Goal: Information Seeking & Learning: Check status

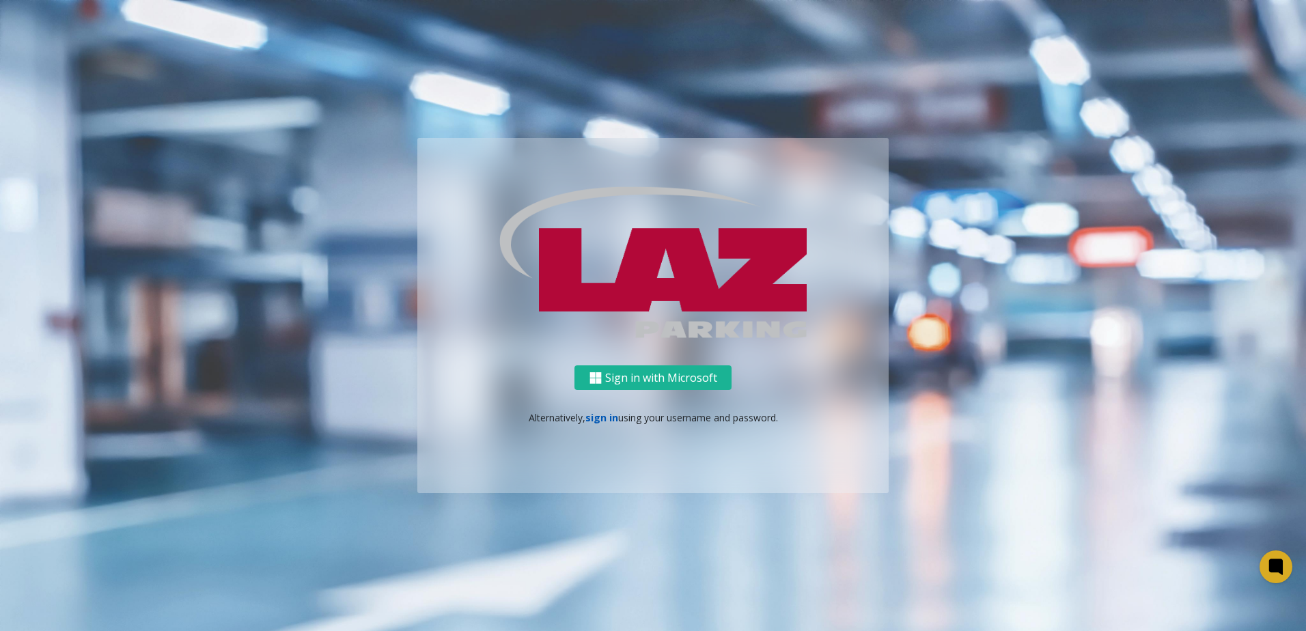
click at [600, 418] on link "sign in" at bounding box center [601, 417] width 33 height 13
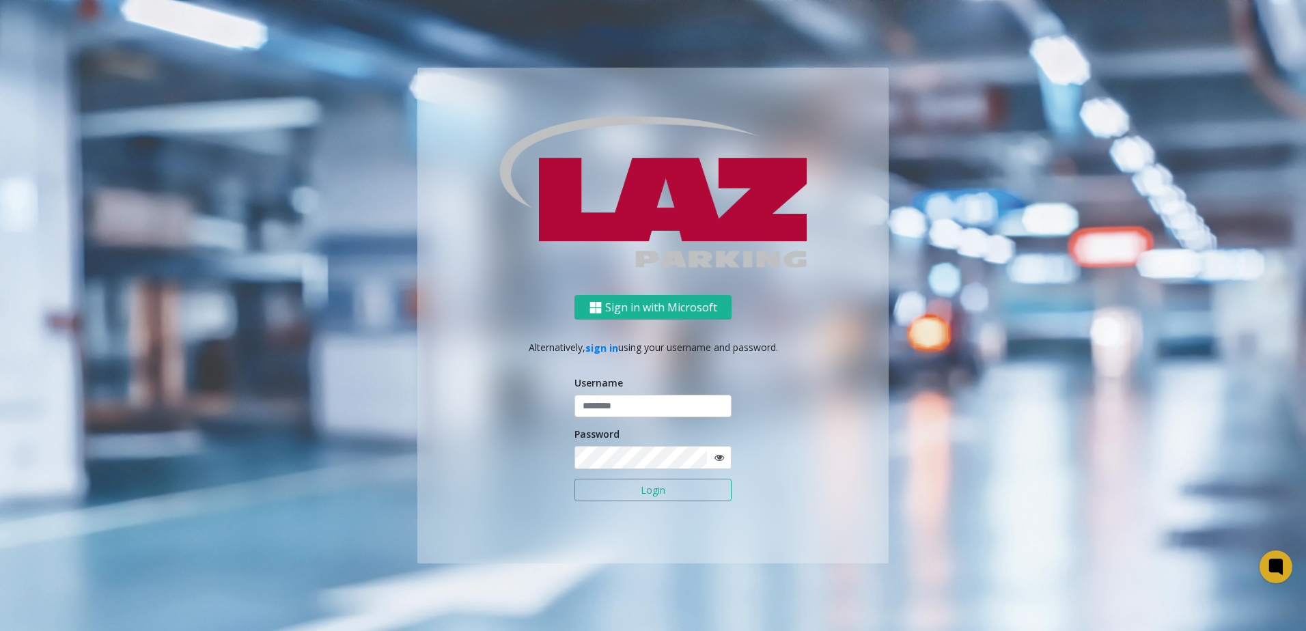
type input "*******"
click at [641, 497] on button "Login" at bounding box center [652, 490] width 157 height 23
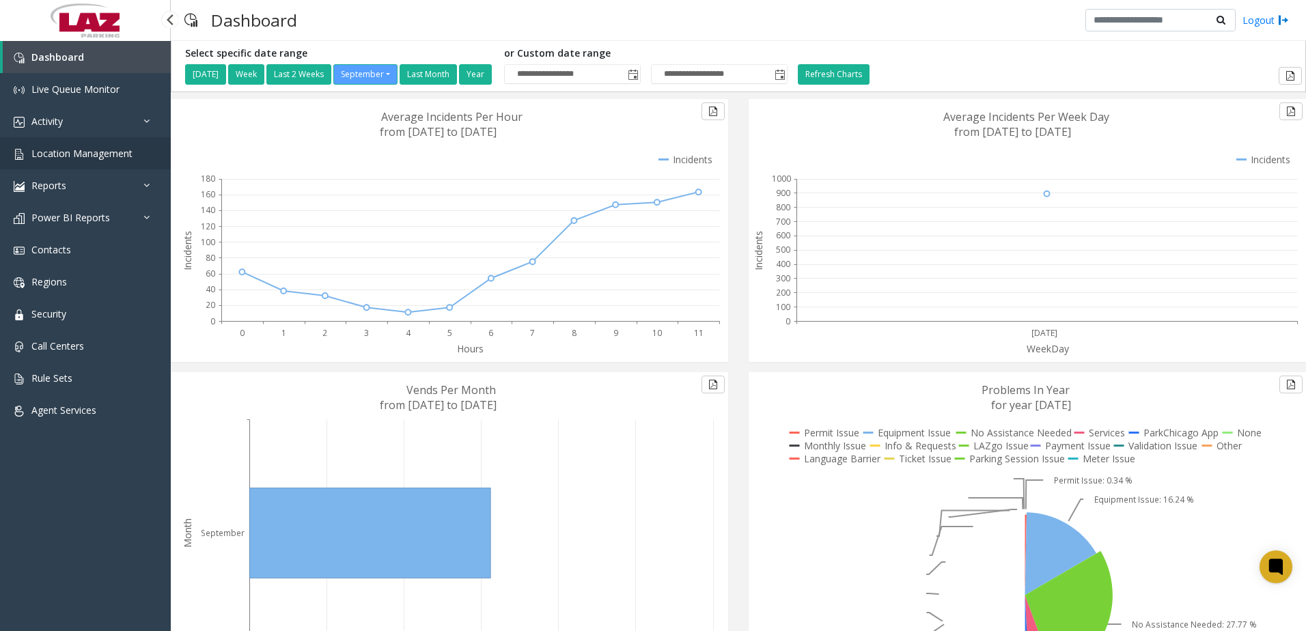
click at [87, 159] on span "Location Management" at bounding box center [81, 153] width 101 height 13
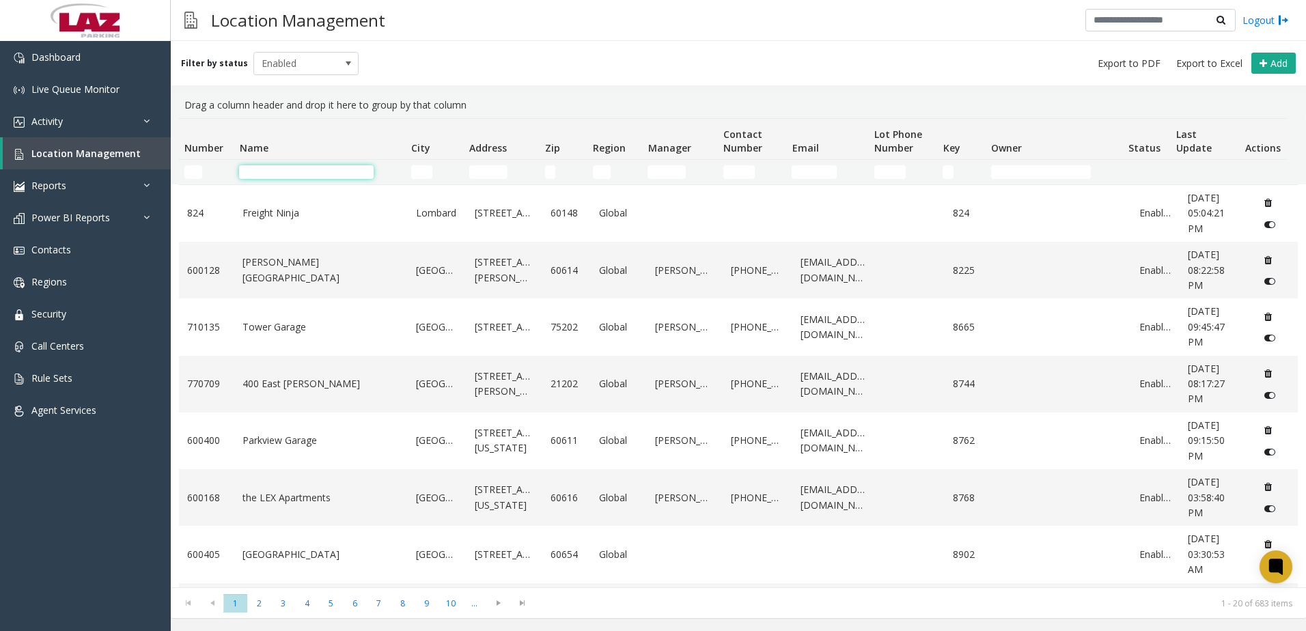
click at [293, 173] on input "Name Filter" at bounding box center [306, 172] width 135 height 14
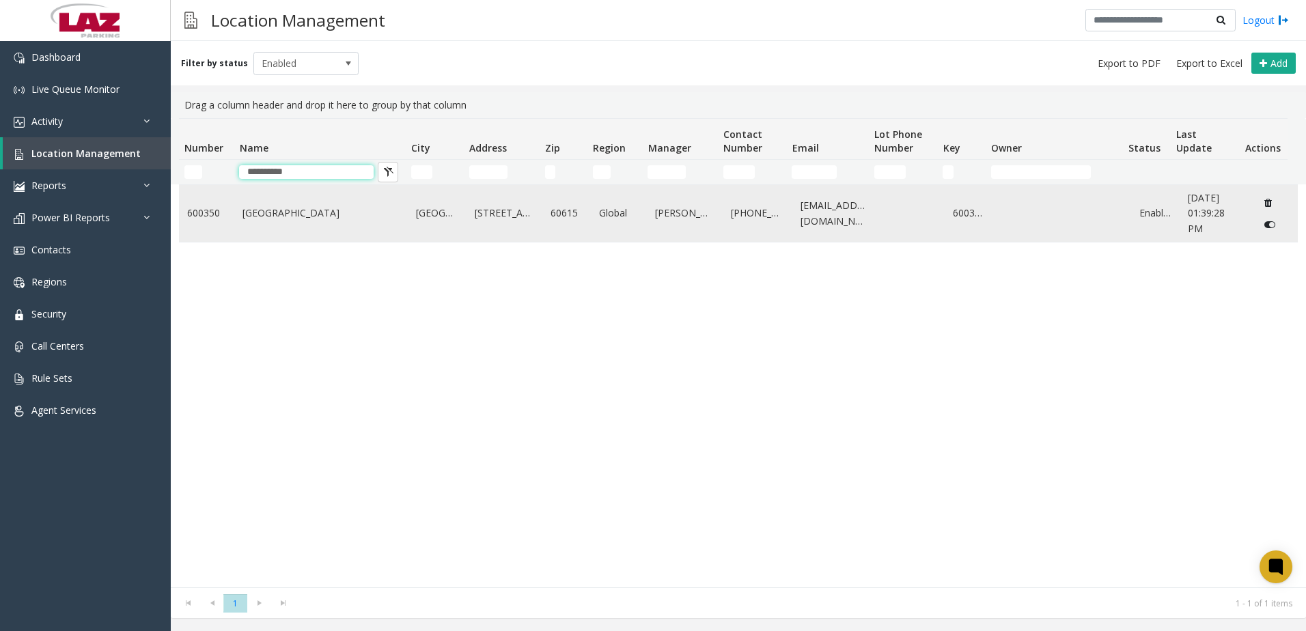
type input "**********"
click at [291, 221] on link "[GEOGRAPHIC_DATA]" at bounding box center [320, 213] width 157 height 15
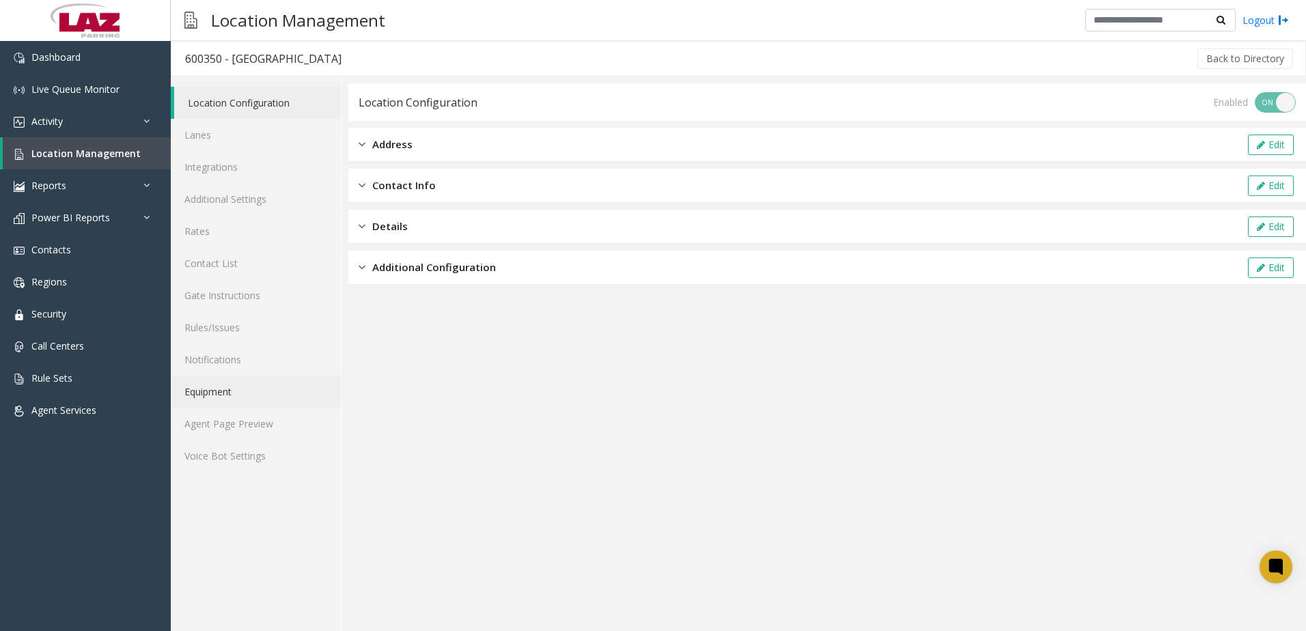
click at [225, 403] on link "Equipment" at bounding box center [256, 392] width 170 height 32
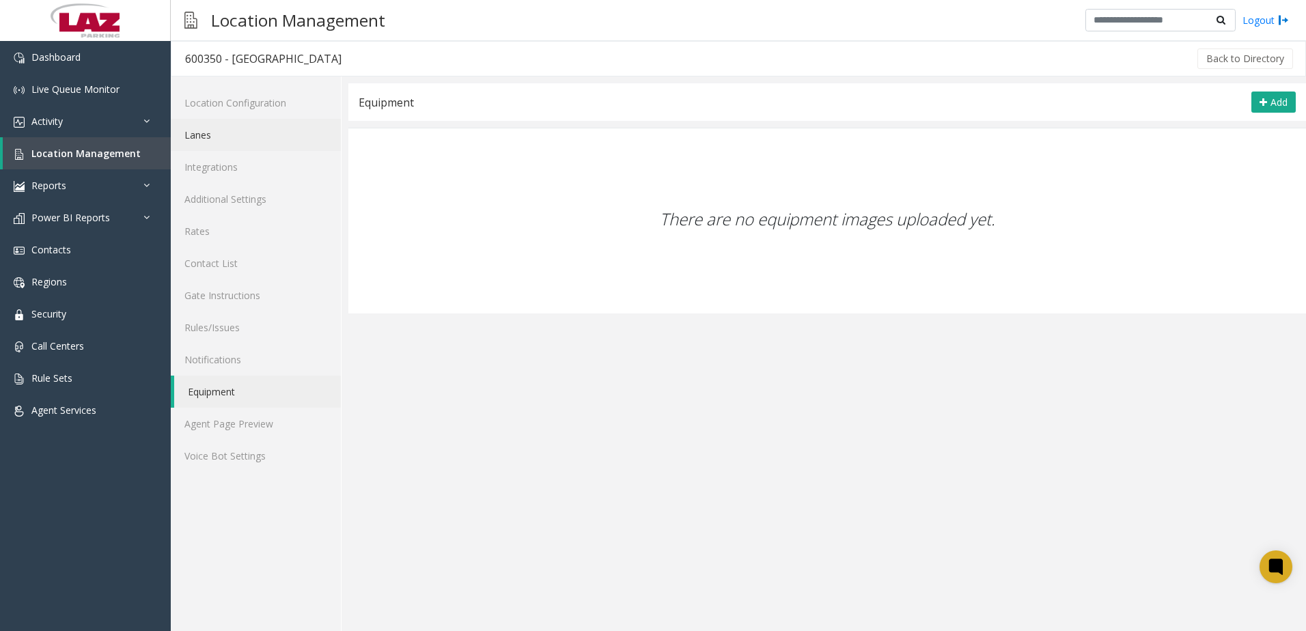
click at [197, 137] on link "Lanes" at bounding box center [256, 135] width 170 height 32
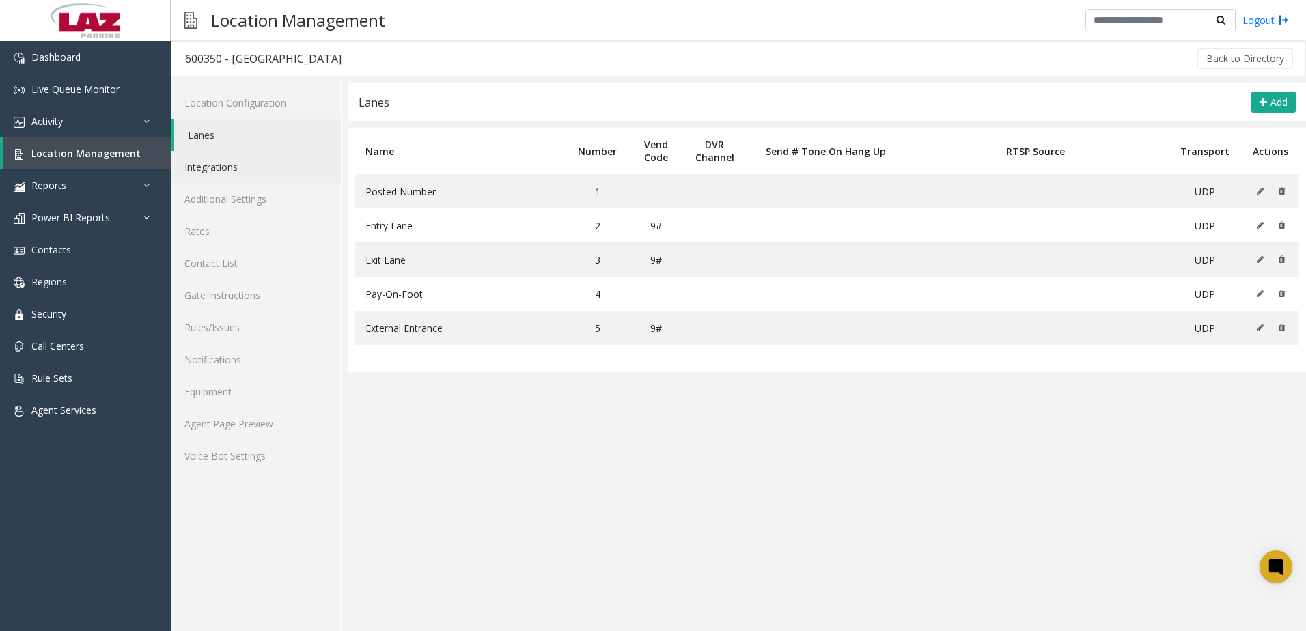
click at [225, 174] on link "Integrations" at bounding box center [256, 167] width 170 height 32
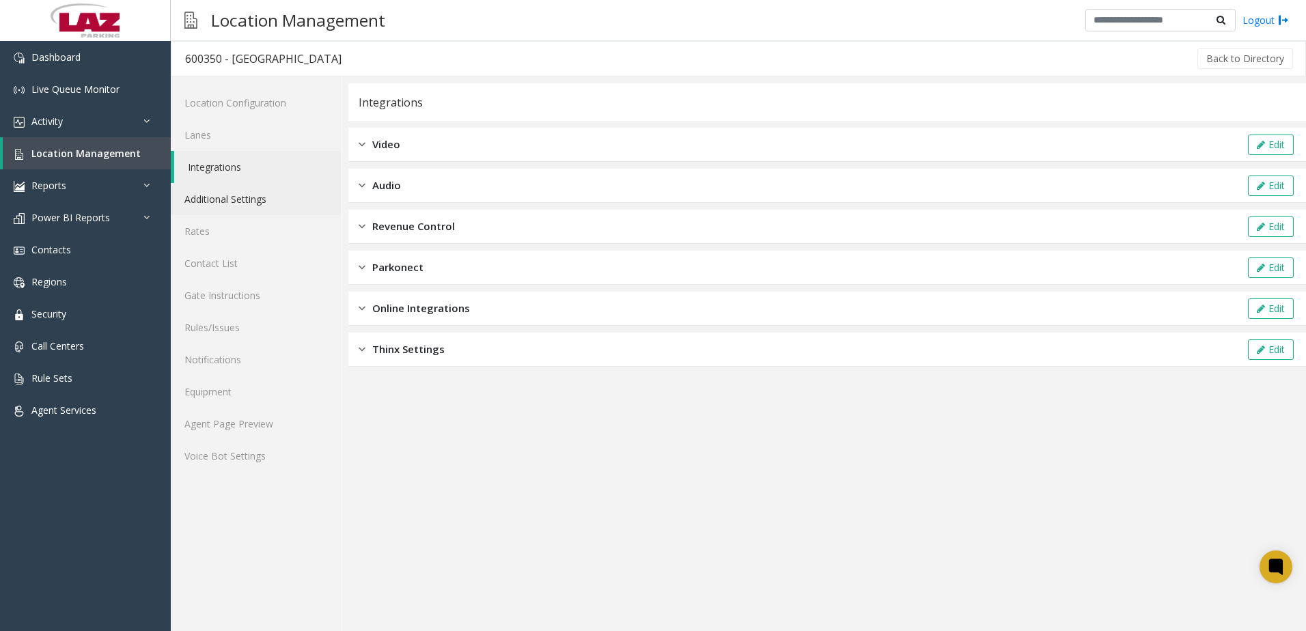
click at [224, 206] on link "Additional Settings" at bounding box center [256, 199] width 170 height 32
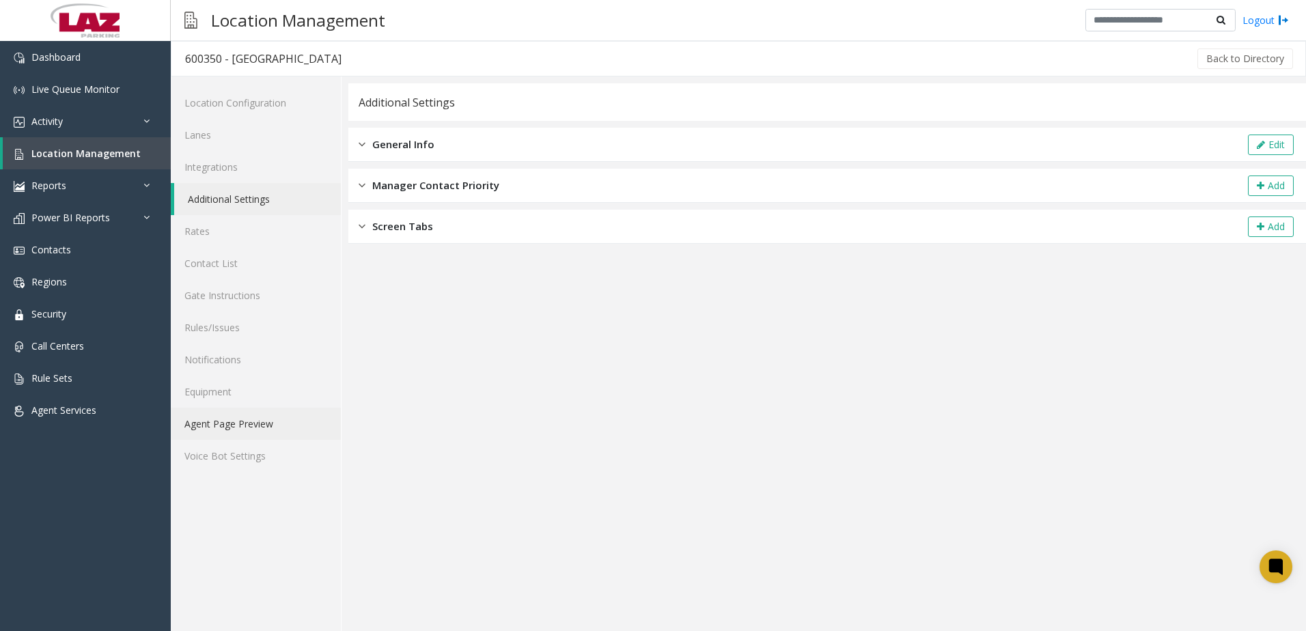
click at [227, 424] on link "Agent Page Preview" at bounding box center [256, 424] width 170 height 32
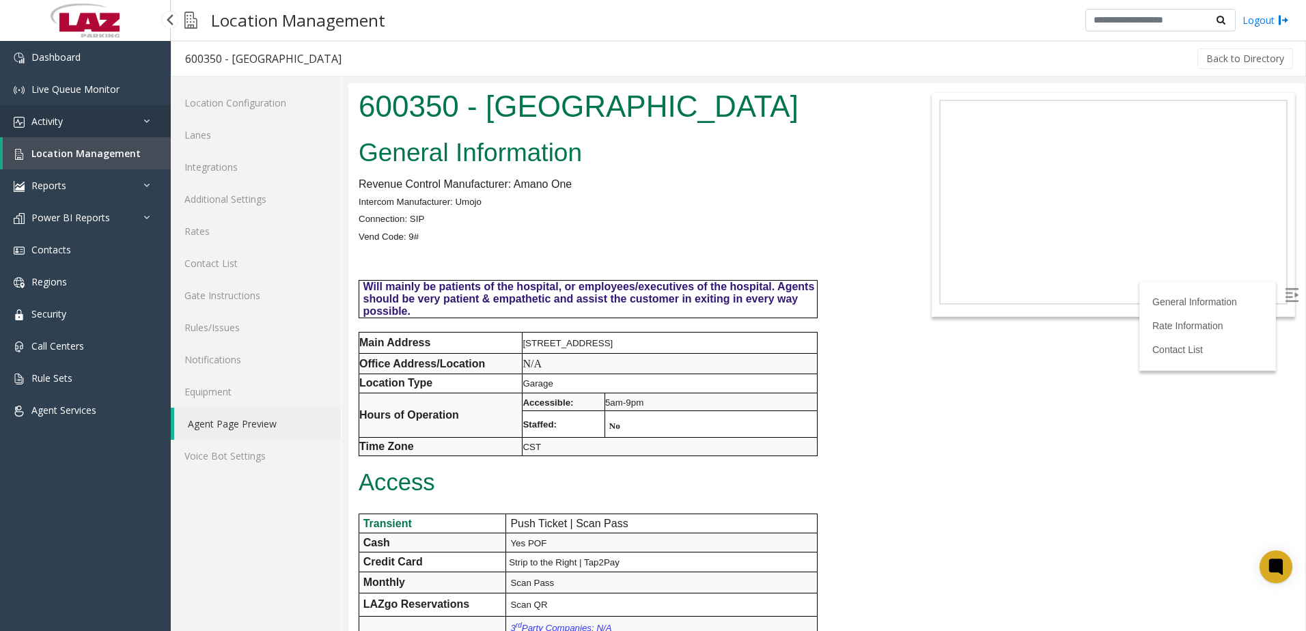
click at [70, 123] on link "Activity" at bounding box center [85, 121] width 171 height 32
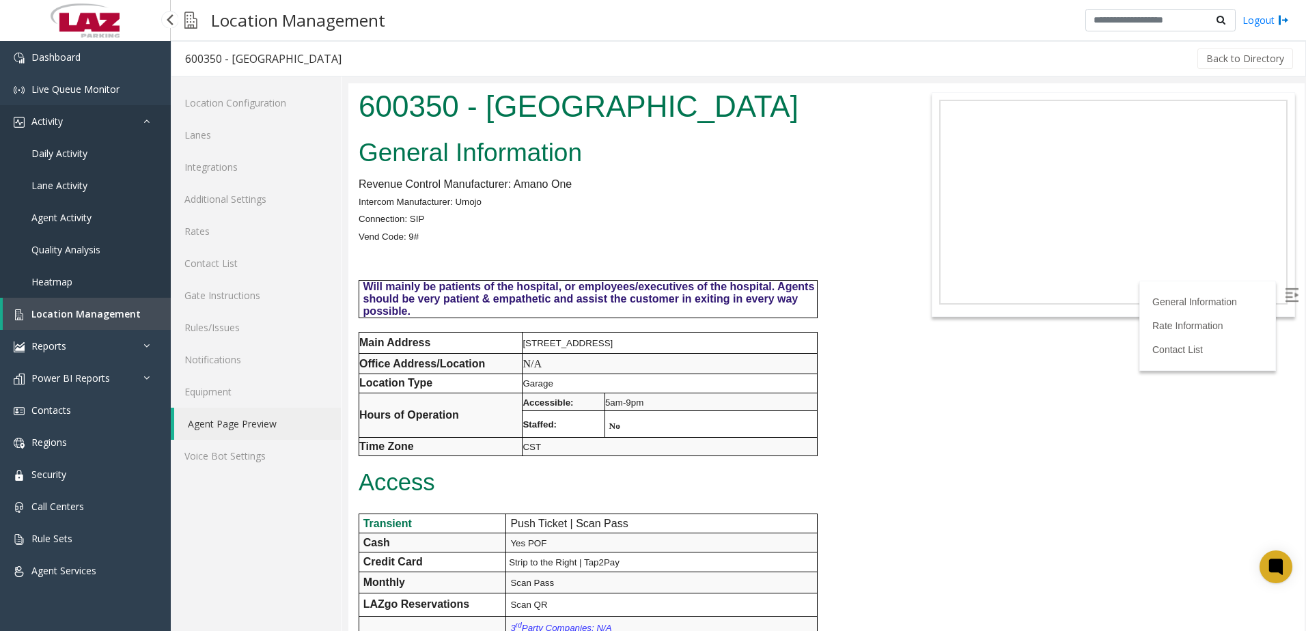
click at [76, 119] on link "Activity" at bounding box center [85, 121] width 171 height 32
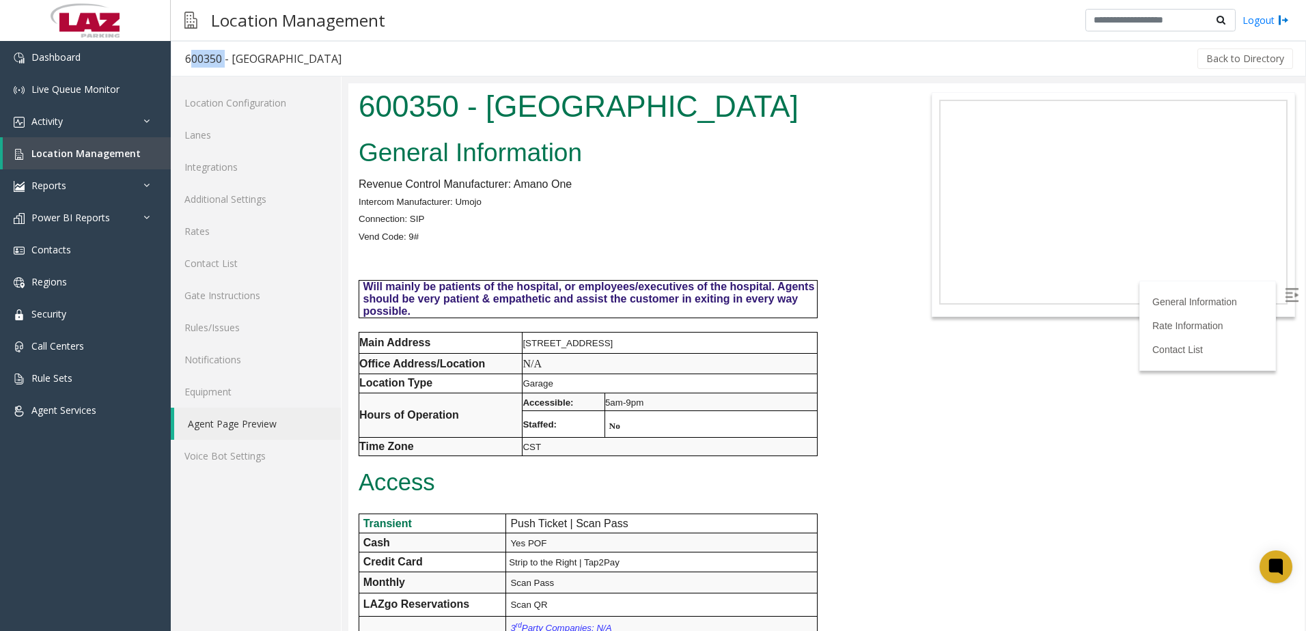
drag, startPoint x: 223, startPoint y: 62, endPoint x: 184, endPoint y: 61, distance: 38.9
click at [184, 61] on h3 "600350 - Bronzeville" at bounding box center [263, 58] width 184 height 31
copy div "600350"
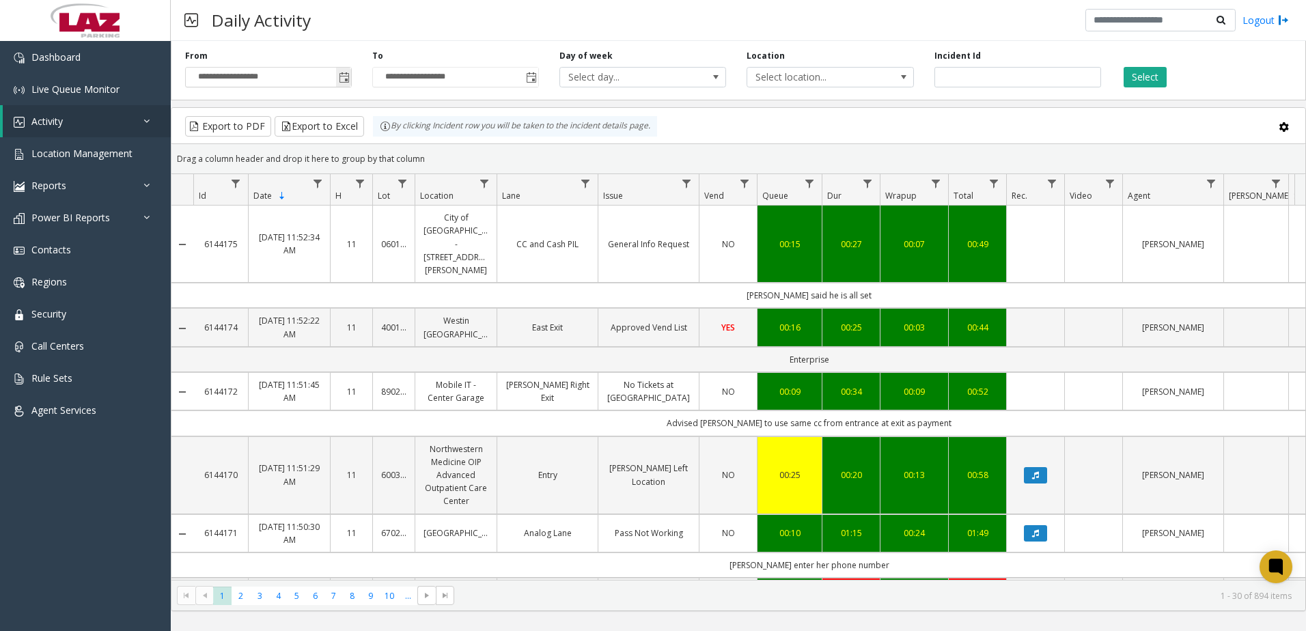
click at [338, 78] on span "Toggle popup" at bounding box center [343, 77] width 15 height 22
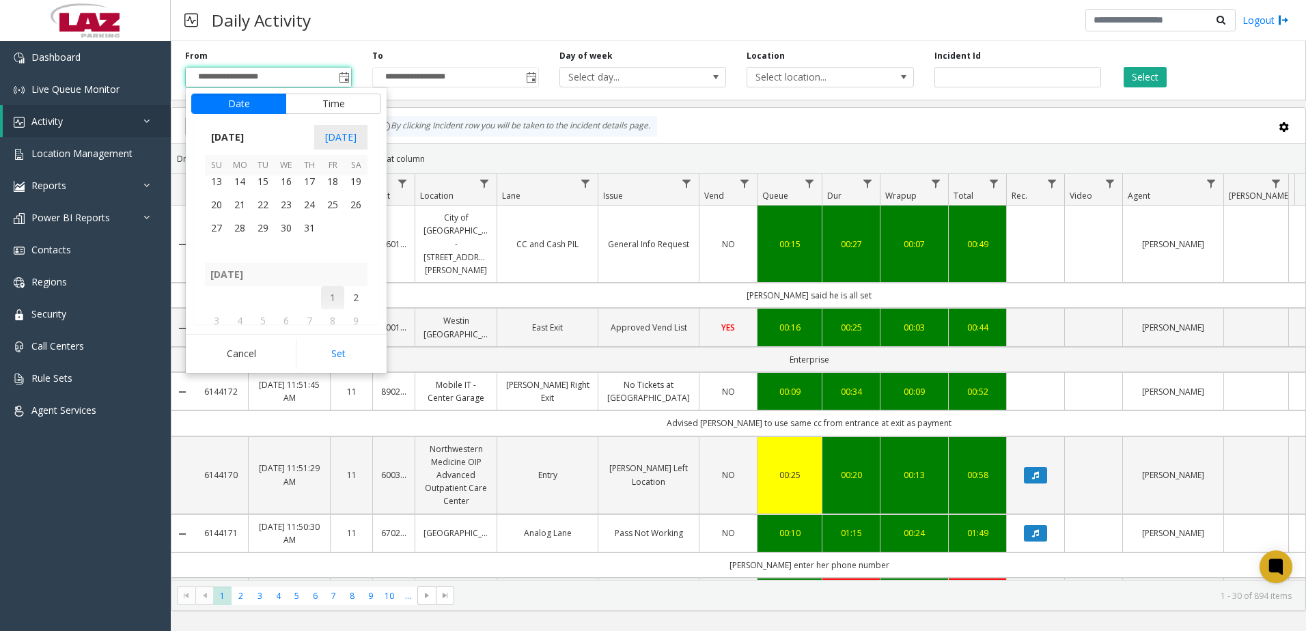
click at [341, 301] on span "1" at bounding box center [332, 297] width 23 height 23
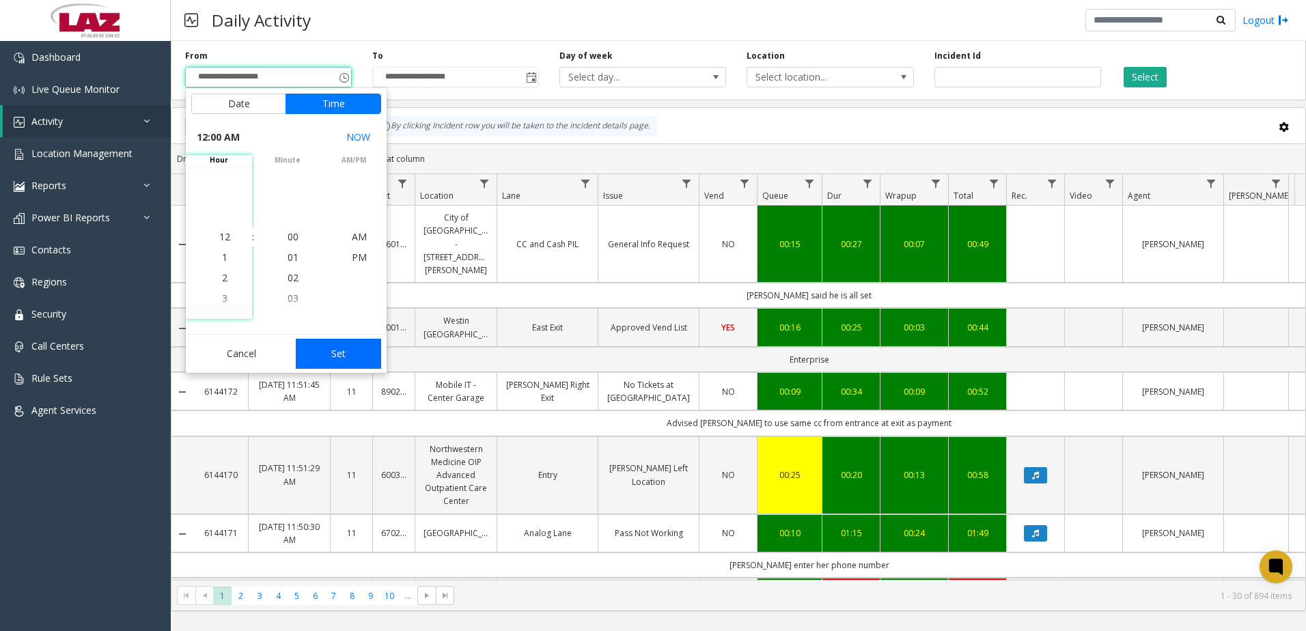
click at [344, 355] on button "Set" at bounding box center [339, 354] width 86 height 30
type input "**********"
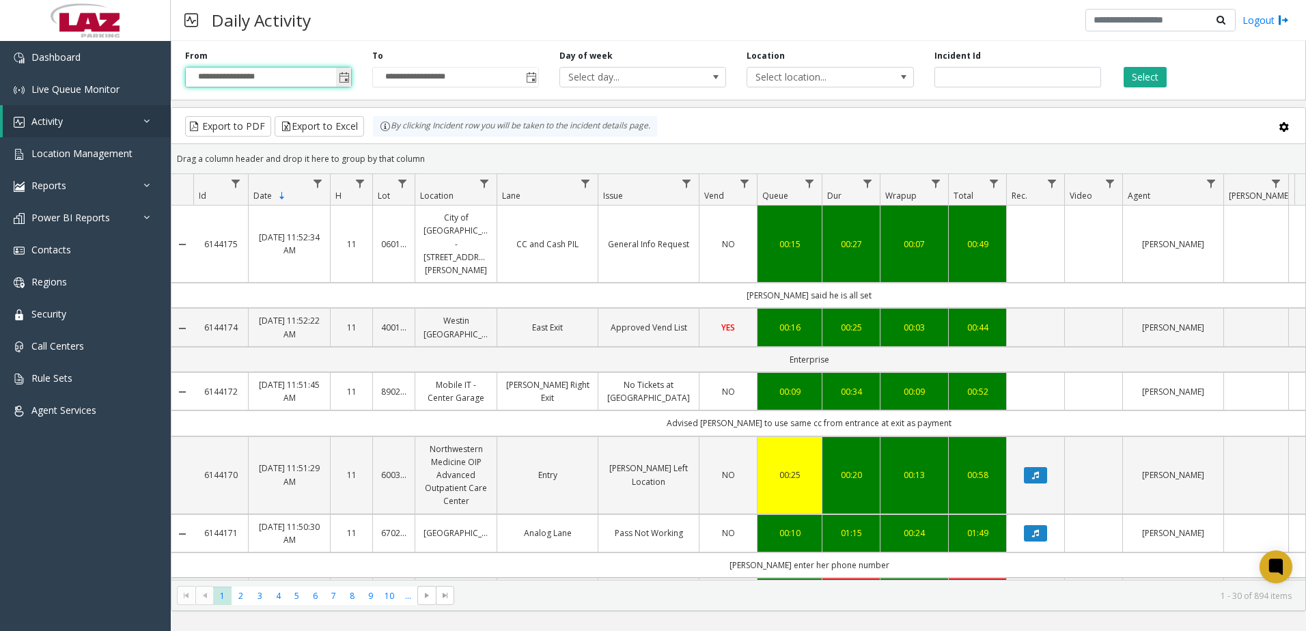
click at [347, 74] on span "Toggle popup" at bounding box center [344, 77] width 11 height 11
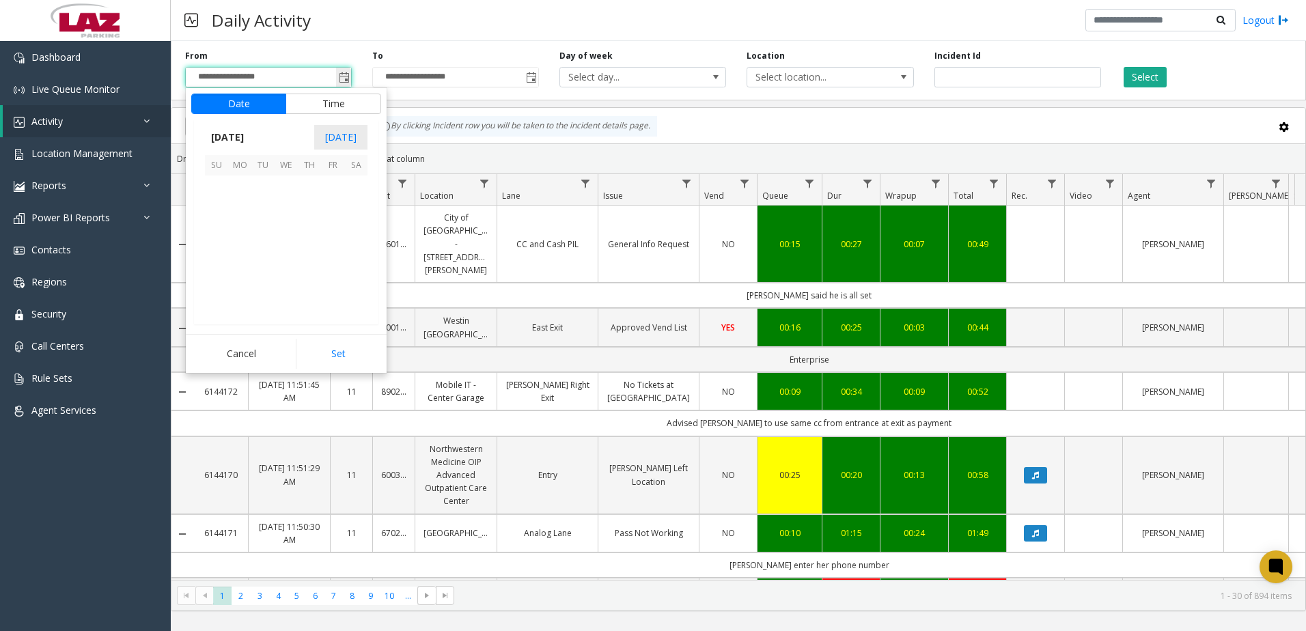
scroll to position [245069, 0]
click at [799, 74] on span "Select location..." at bounding box center [813, 77] width 132 height 19
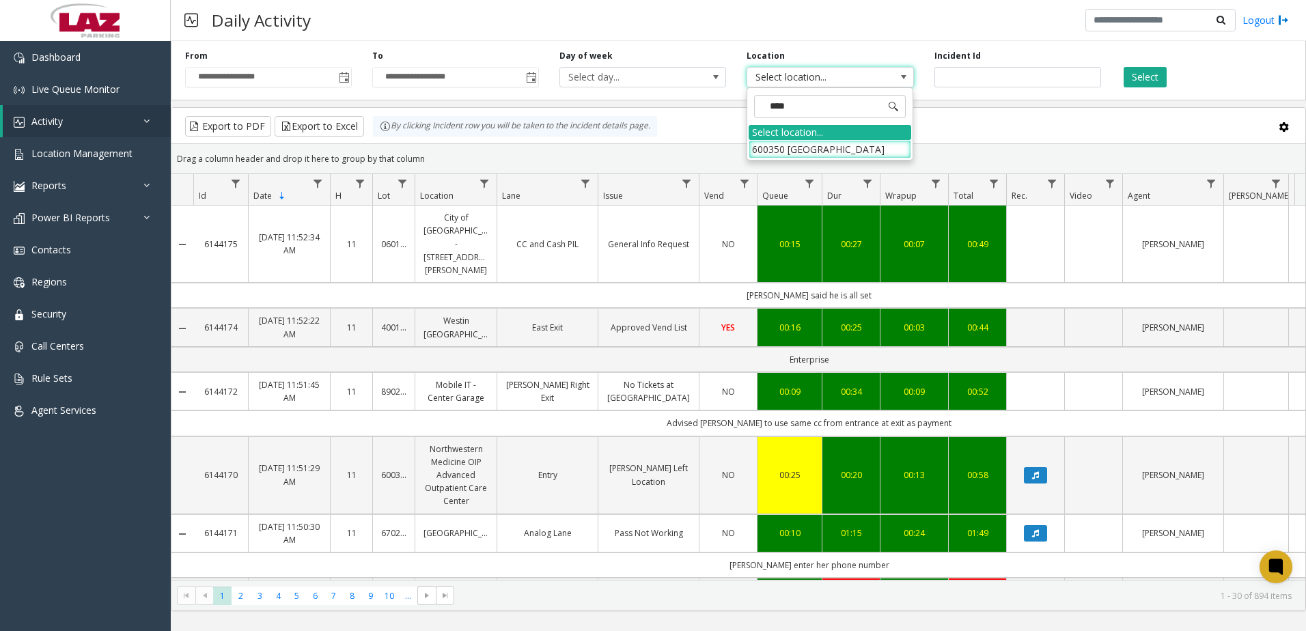
type input "*****"
click at [836, 155] on li "600350 [GEOGRAPHIC_DATA]" at bounding box center [829, 149] width 163 height 18
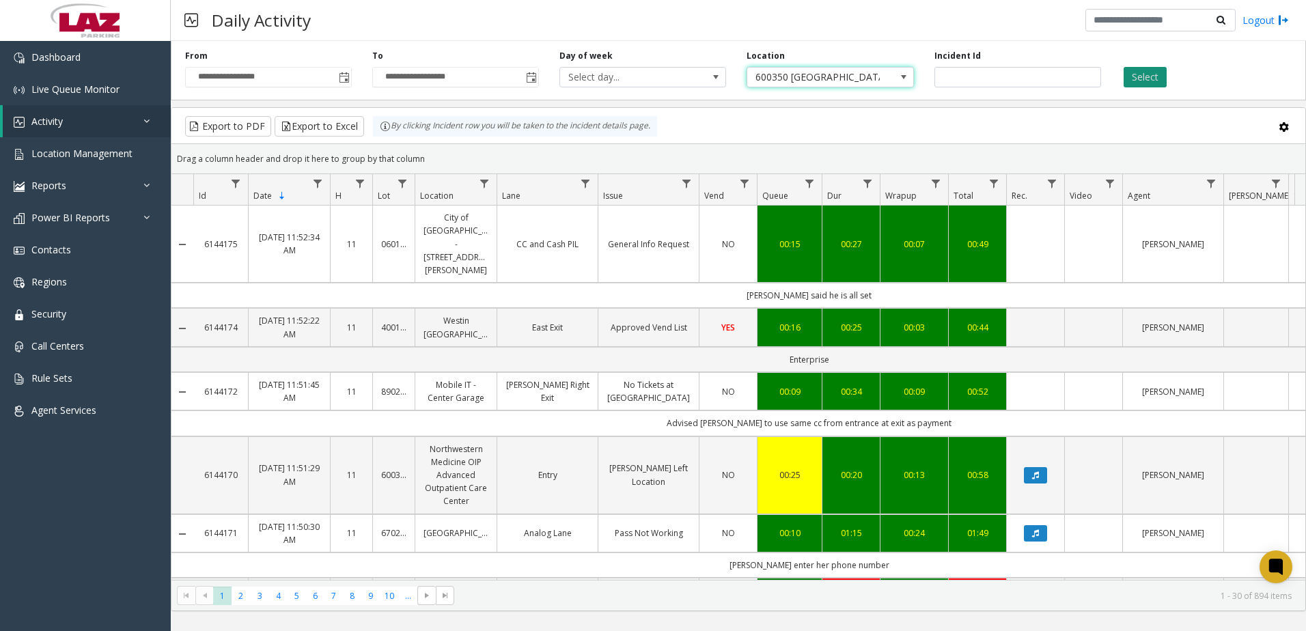
click at [1140, 81] on button "Select" at bounding box center [1144, 77] width 43 height 20
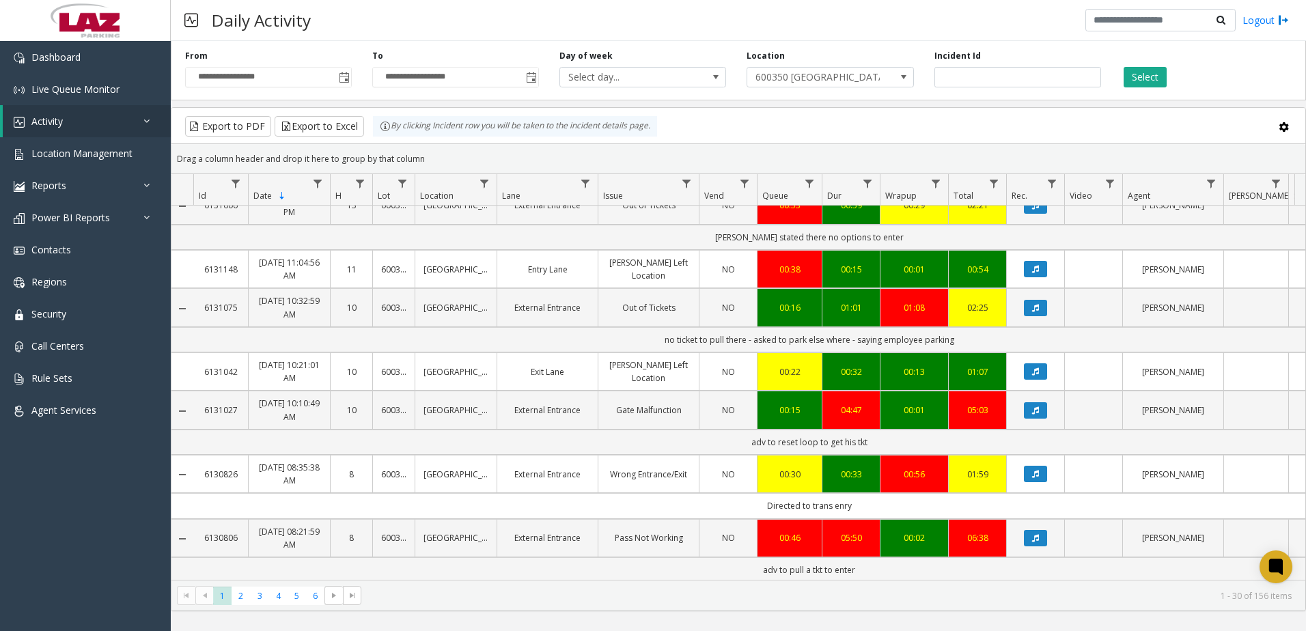
scroll to position [1400, 0]
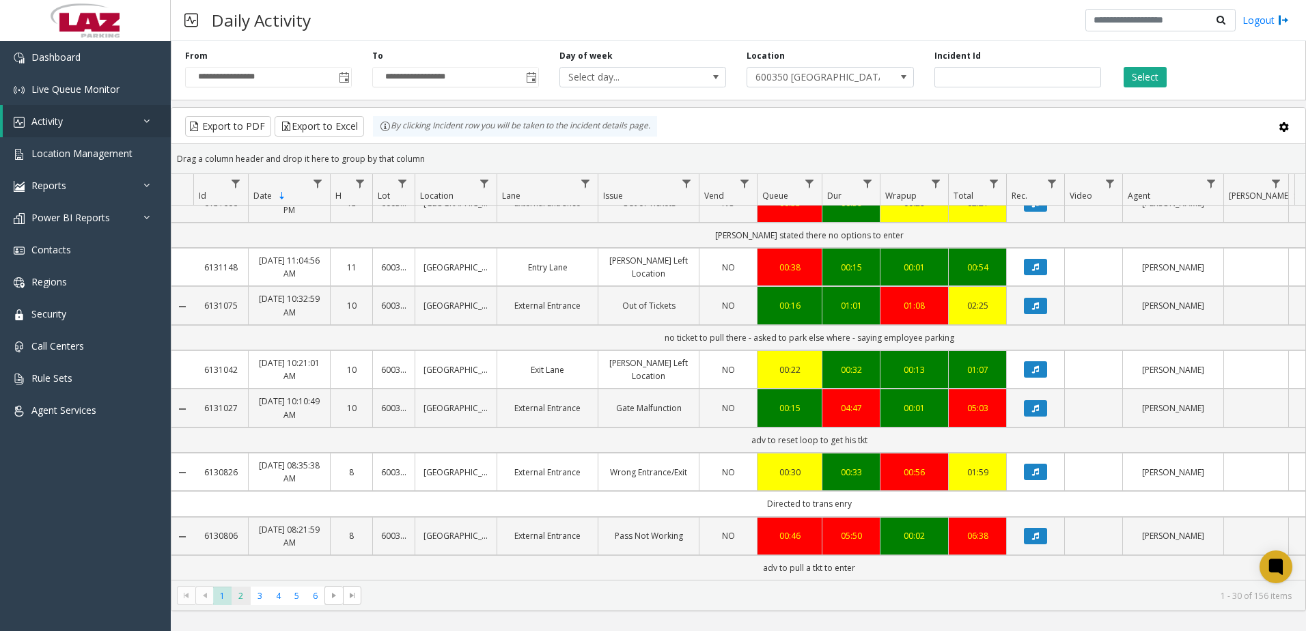
click at [244, 594] on span "2" at bounding box center [240, 596] width 18 height 18
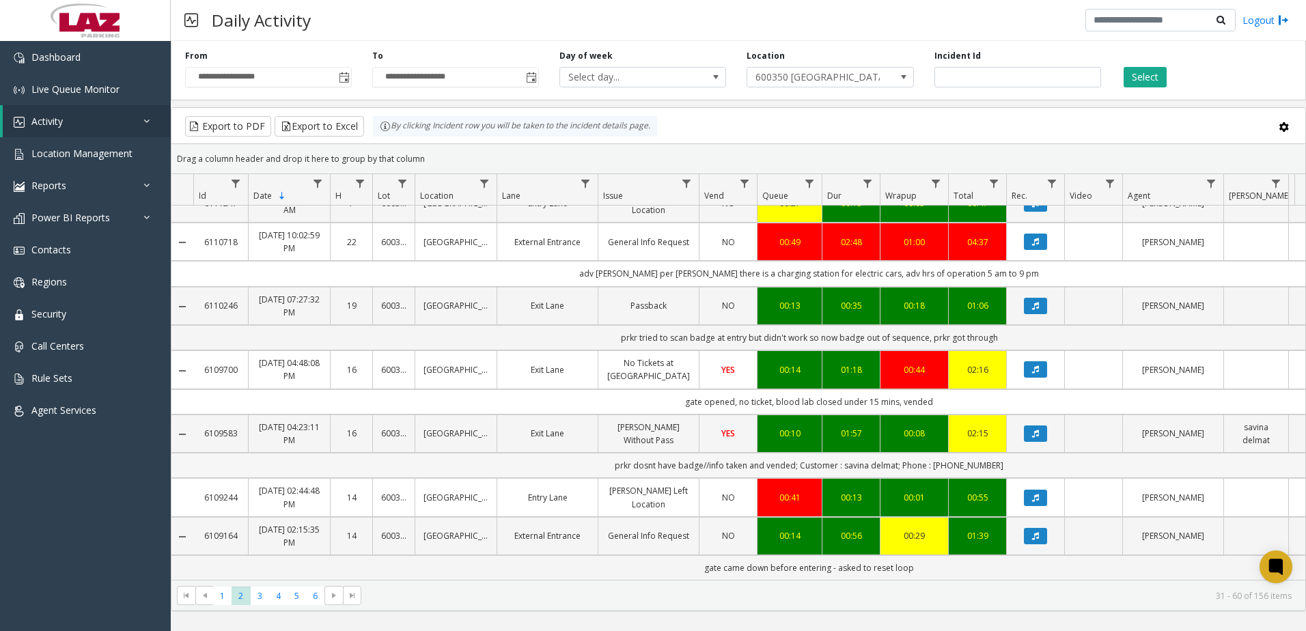
scroll to position [1298, 0]
click at [256, 596] on span "3" at bounding box center [260, 596] width 18 height 18
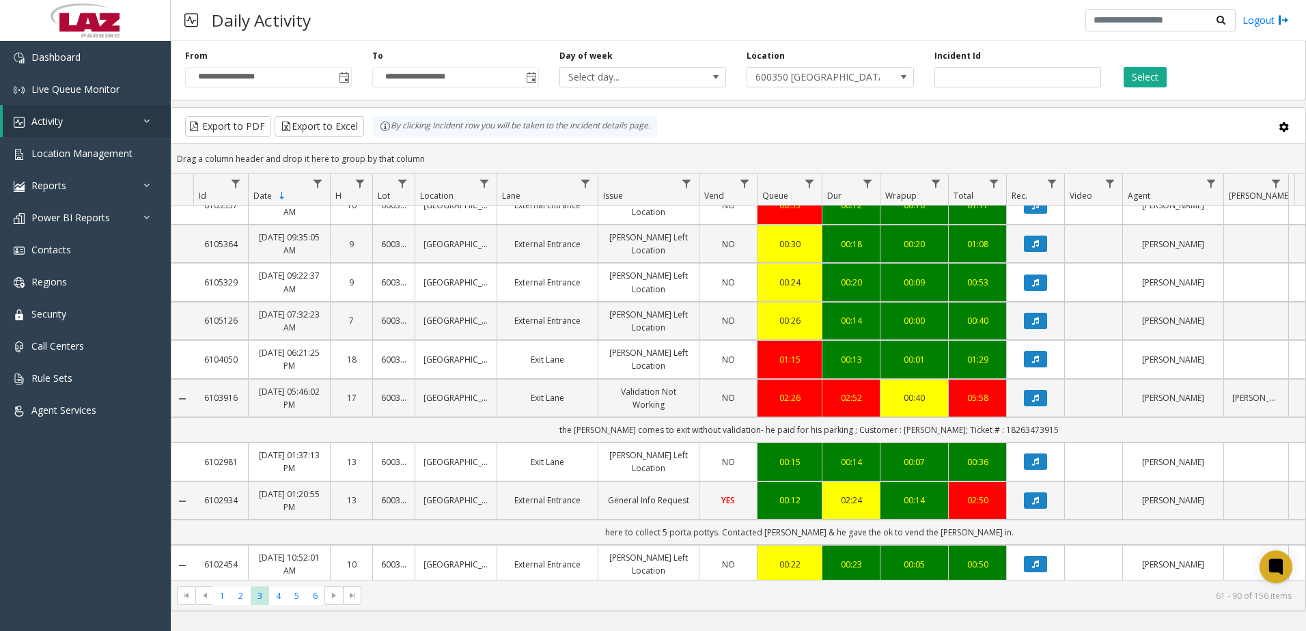
scroll to position [1146, 0]
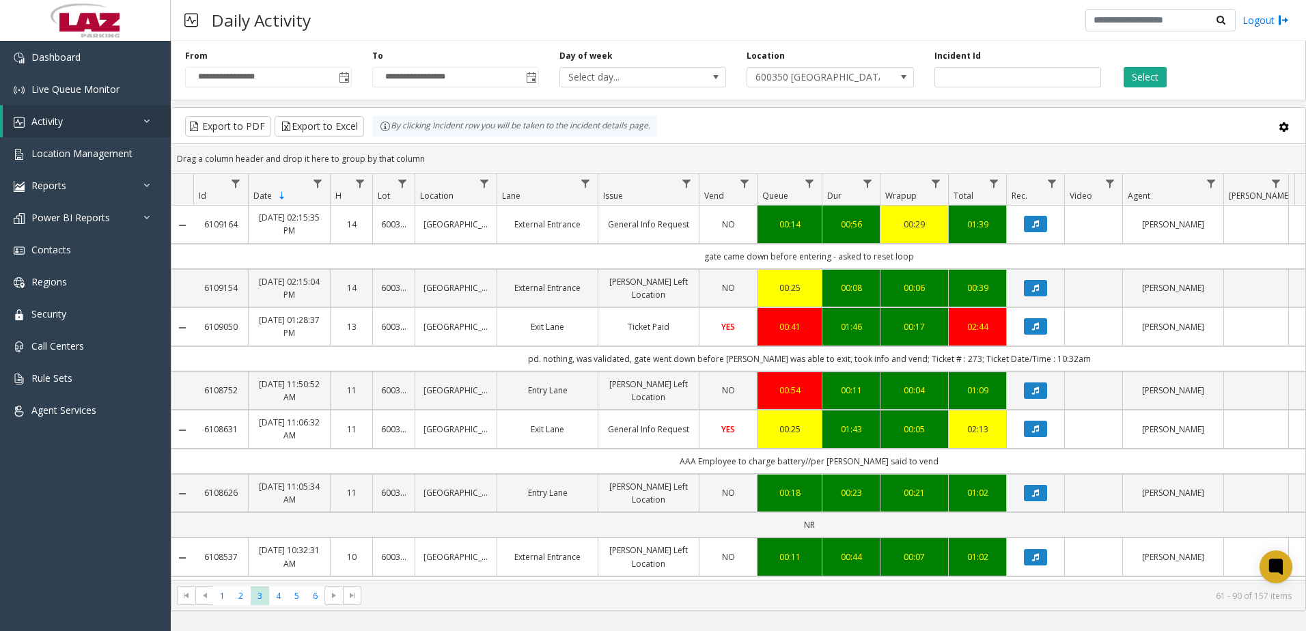
scroll to position [1146, 0]
